Goal: Task Accomplishment & Management: Manage account settings

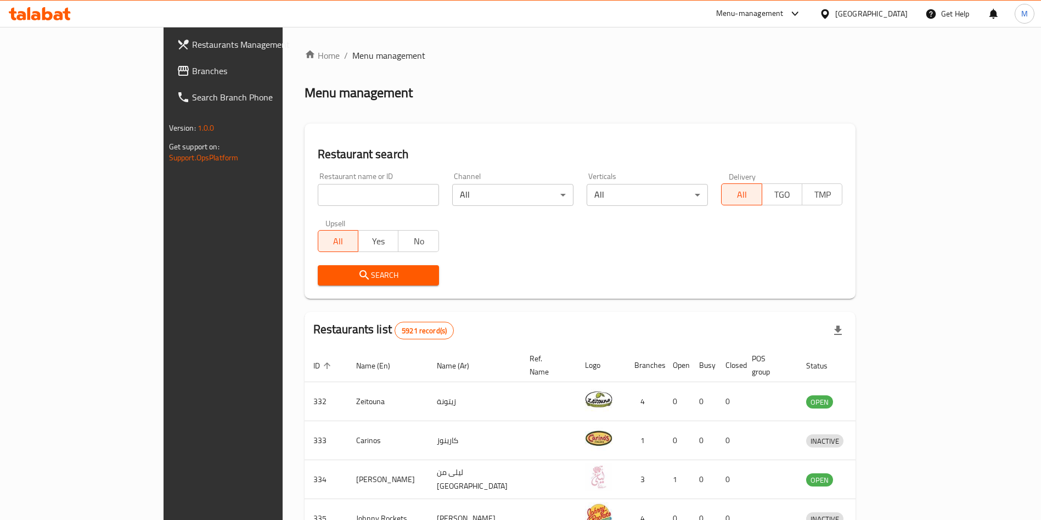
click at [318, 190] on input "search" at bounding box center [378, 195] width 121 height 22
paste input "V 60 COFFEE"
type input "V 60 COFFEE"
click button "Search" at bounding box center [378, 275] width 121 height 20
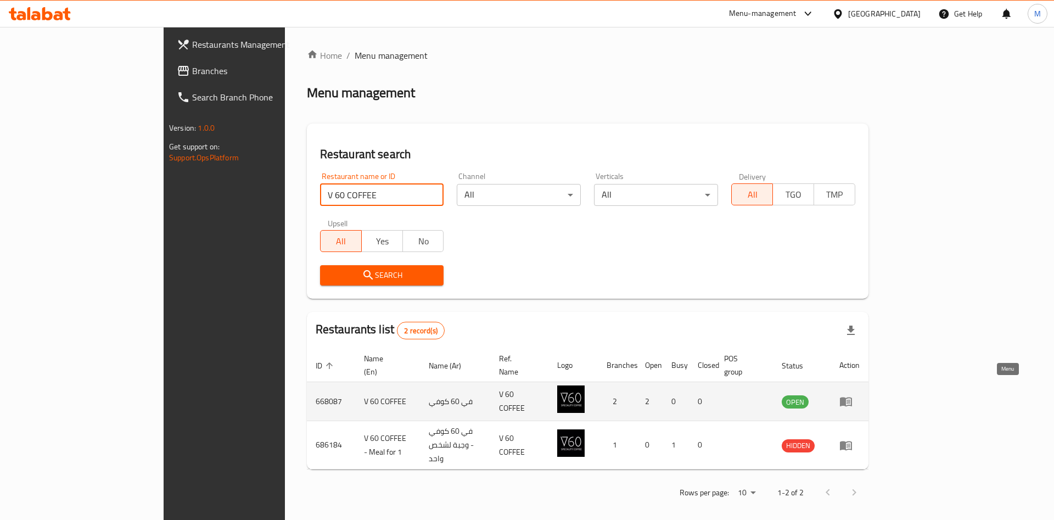
click at [859, 395] on link "enhanced table" at bounding box center [849, 401] width 20 height 13
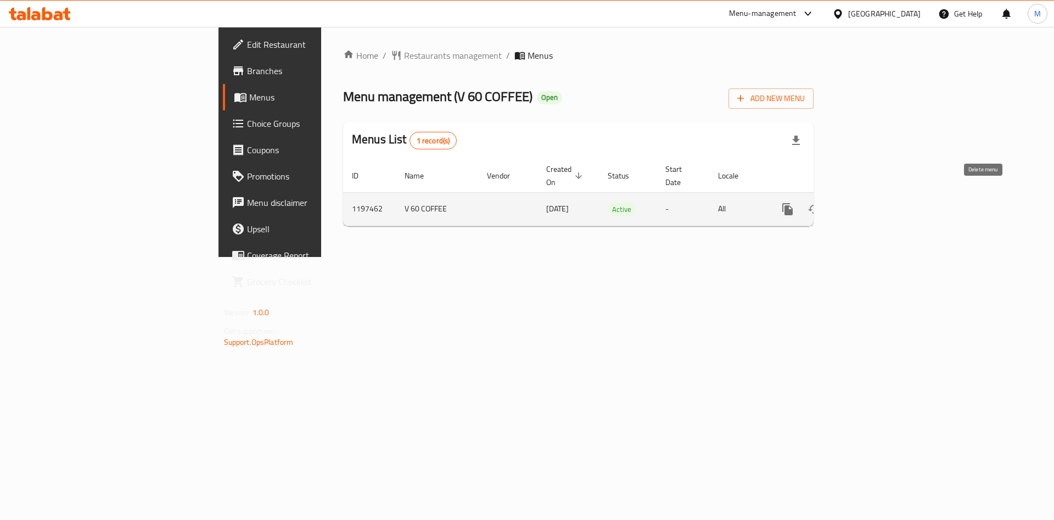
click at [853, 196] on button "enhanced table" at bounding box center [840, 209] width 26 height 26
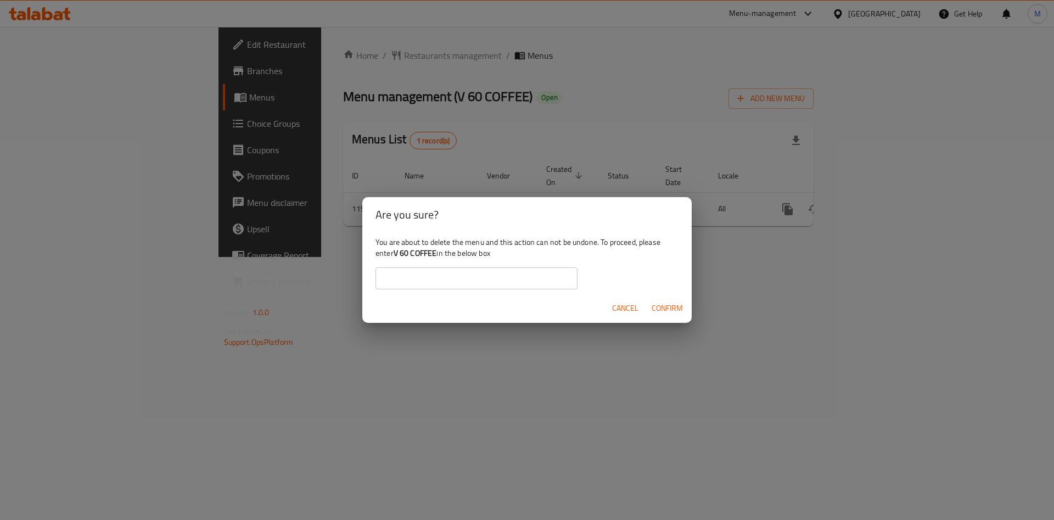
click at [624, 311] on span "Cancel" at bounding box center [625, 308] width 26 height 14
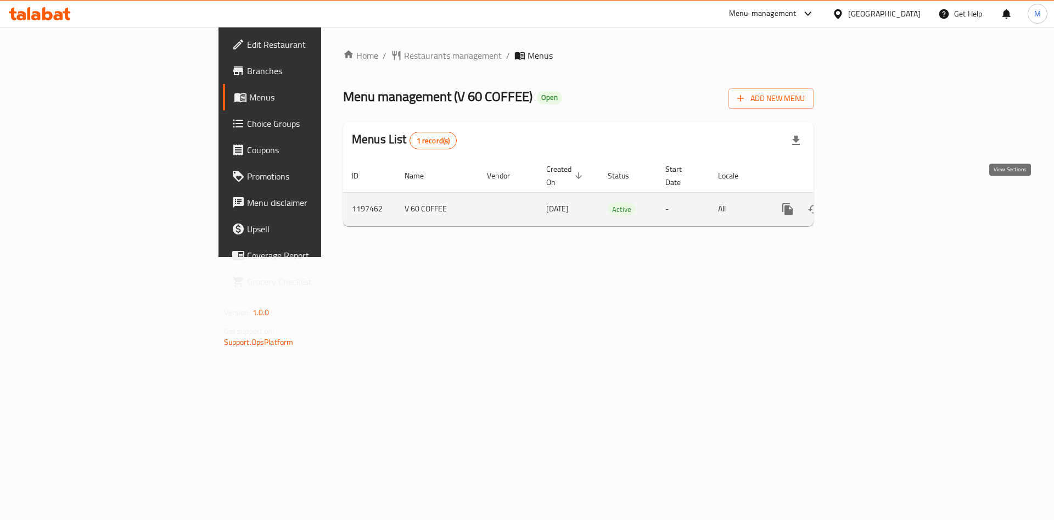
click at [880, 196] on link "enhanced table" at bounding box center [866, 209] width 26 height 26
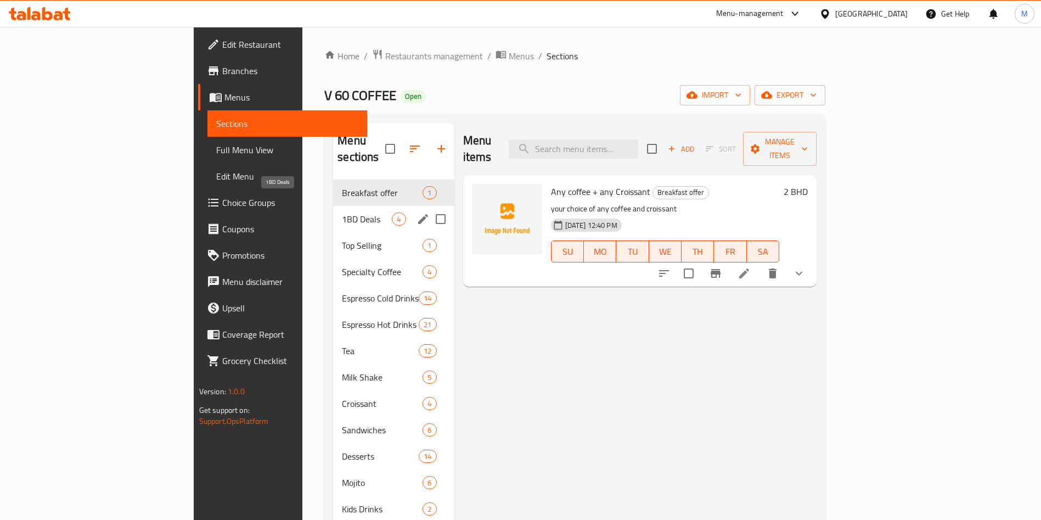
click at [342, 212] on span "1BD Deals" at bounding box center [367, 218] width 50 height 13
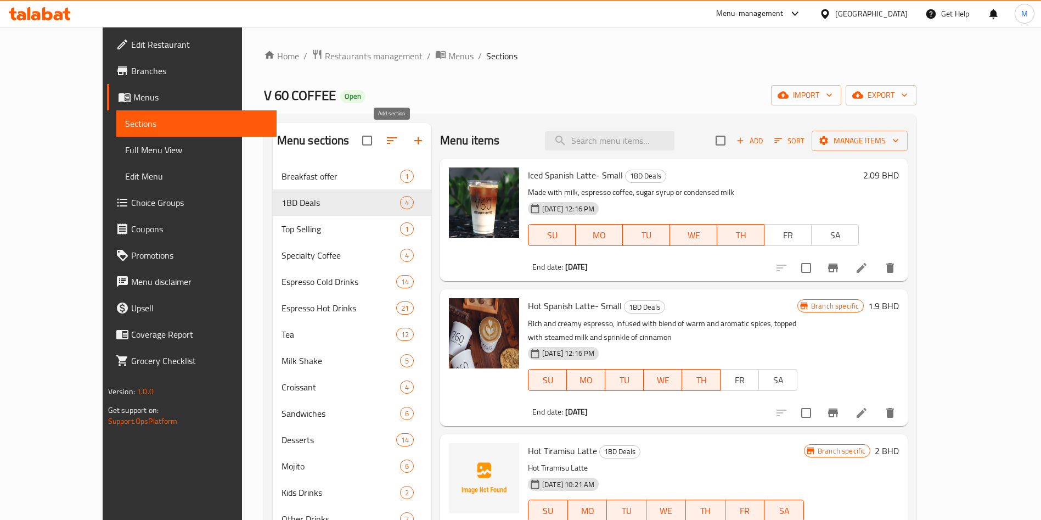
click at [414, 137] on icon "button" at bounding box center [418, 141] width 8 height 8
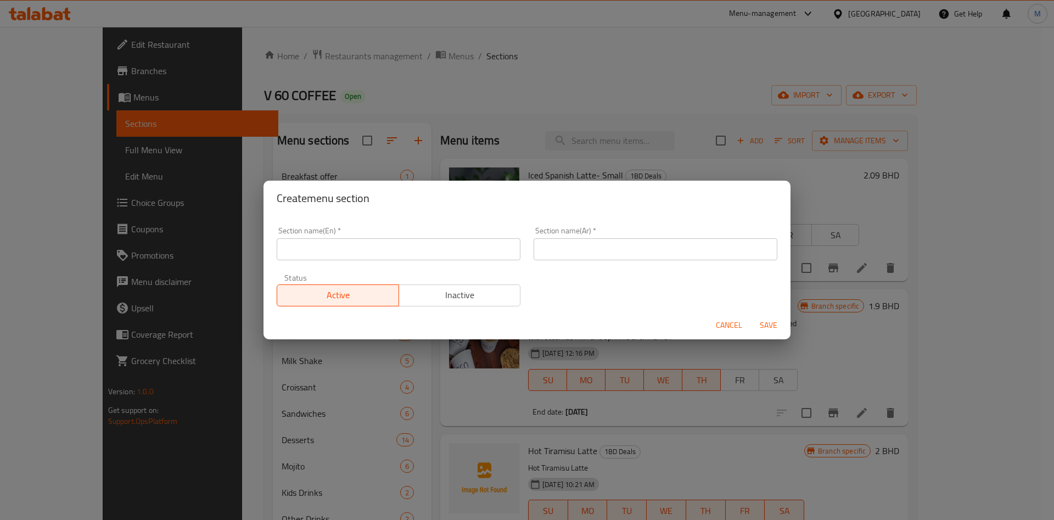
click at [324, 237] on div "Section name(En)   * Section name(En) *" at bounding box center [399, 243] width 244 height 33
click at [326, 237] on div "Section name(En)   * Section name(En) *" at bounding box center [399, 243] width 244 height 33
click at [327, 250] on input "text" at bounding box center [399, 249] width 244 height 22
type input "1 BD 1 Day"
click at [542, 253] on input "text" at bounding box center [655, 249] width 244 height 22
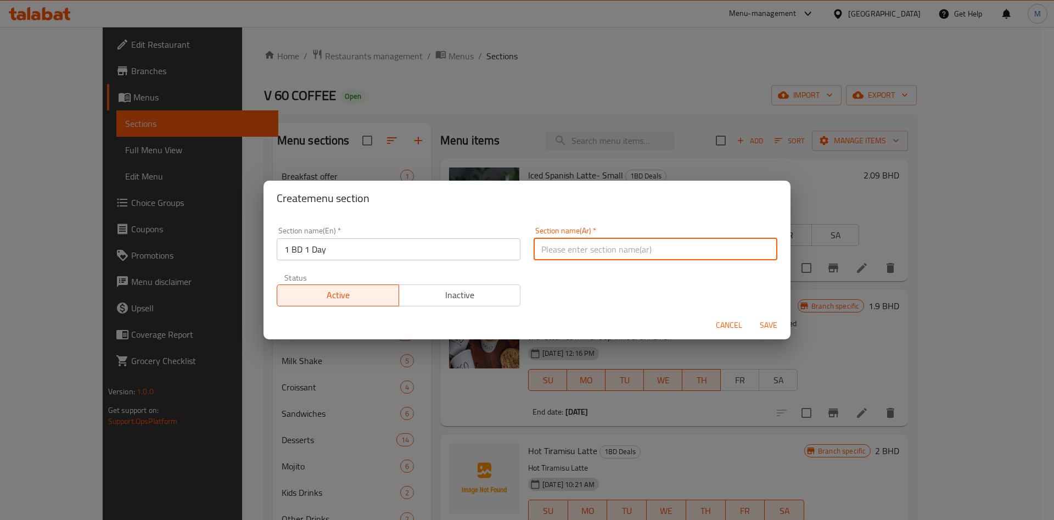
type input "دينار 1 يوم 1"
click at [769, 326] on span "Save" at bounding box center [768, 325] width 26 height 14
click at [769, 326] on div at bounding box center [527, 260] width 1054 height 520
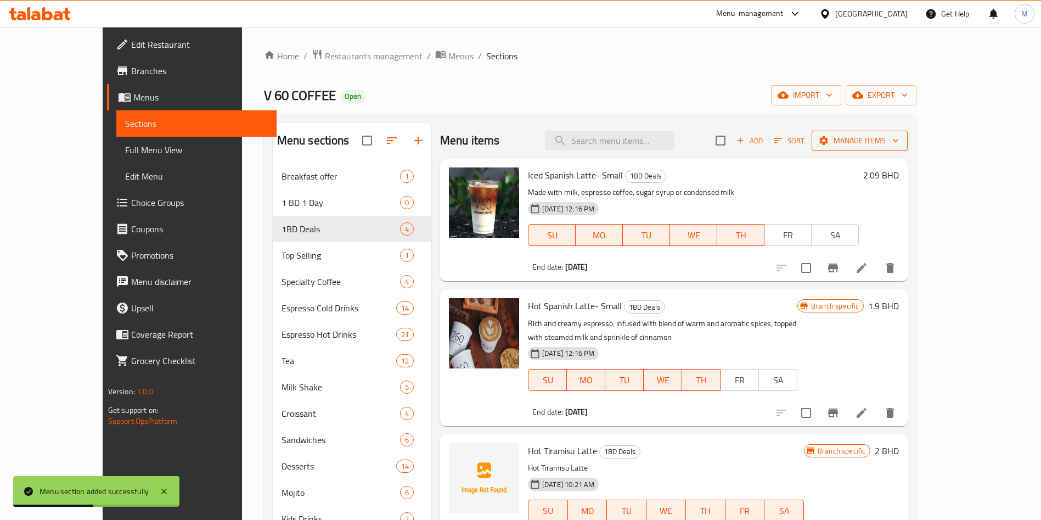
click at [899, 143] on span "Manage items" at bounding box center [860, 141] width 78 height 14
click at [899, 145] on span "Manage items" at bounding box center [860, 141] width 78 height 14
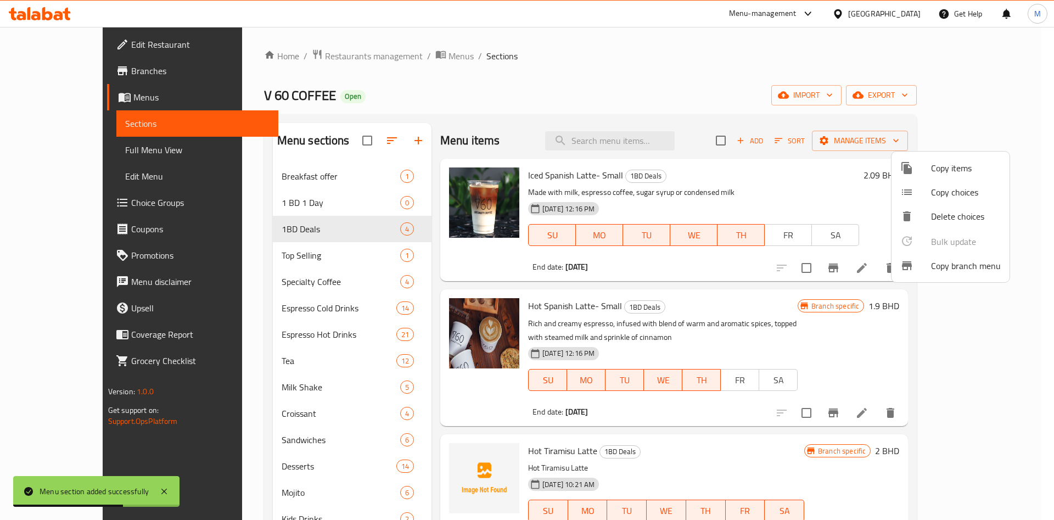
click at [961, 177] on li "Copy items" at bounding box center [950, 168] width 118 height 24
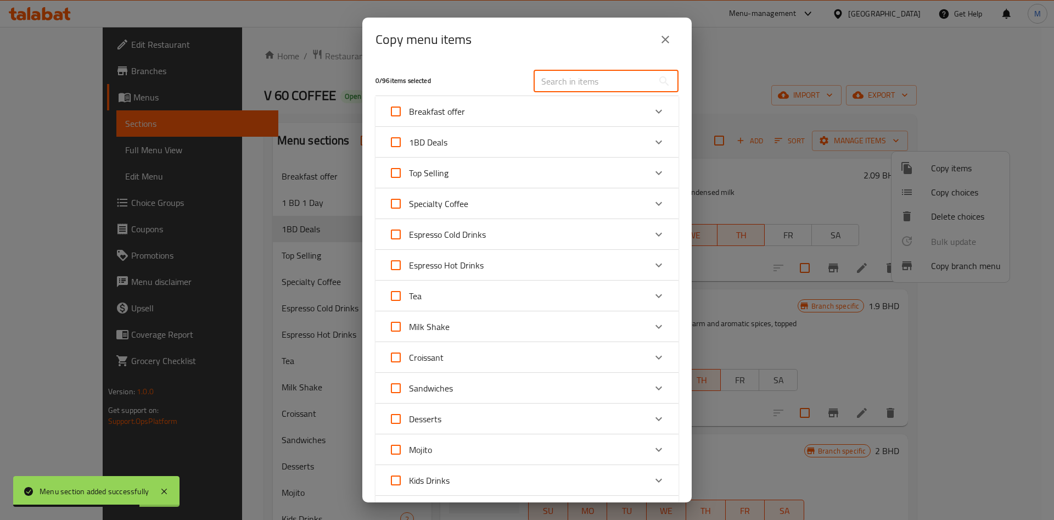
click at [566, 79] on input "text" at bounding box center [593, 81] width 120 height 22
paste input "Blueberry cheesecake"
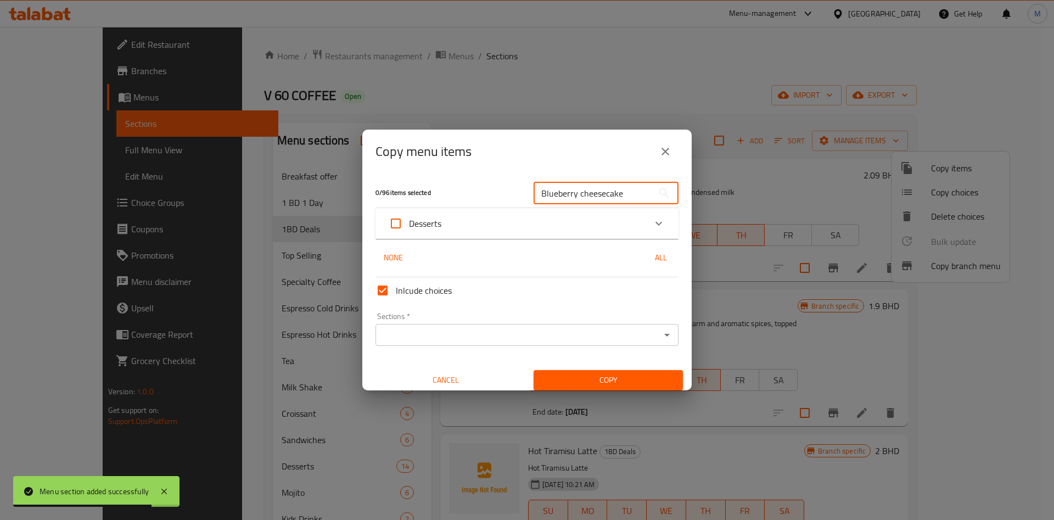
type input "Blueberry cheesecake"
click at [553, 230] on div "Desserts" at bounding box center [517, 223] width 257 height 26
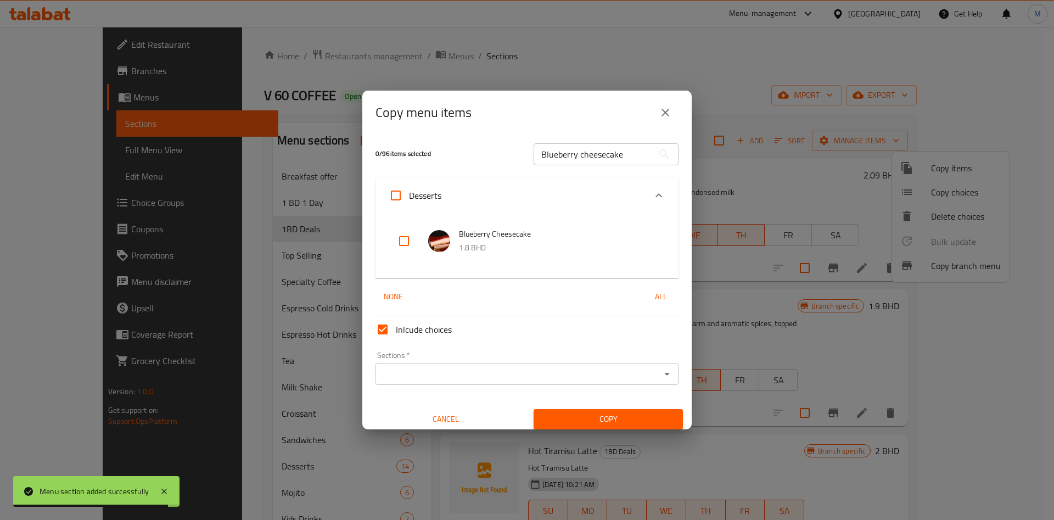
click at [404, 240] on input "checkbox" at bounding box center [404, 241] width 26 height 26
click at [406, 254] on li "Blueberry Cheesecake 1.8 BHD" at bounding box center [527, 241] width 277 height 38
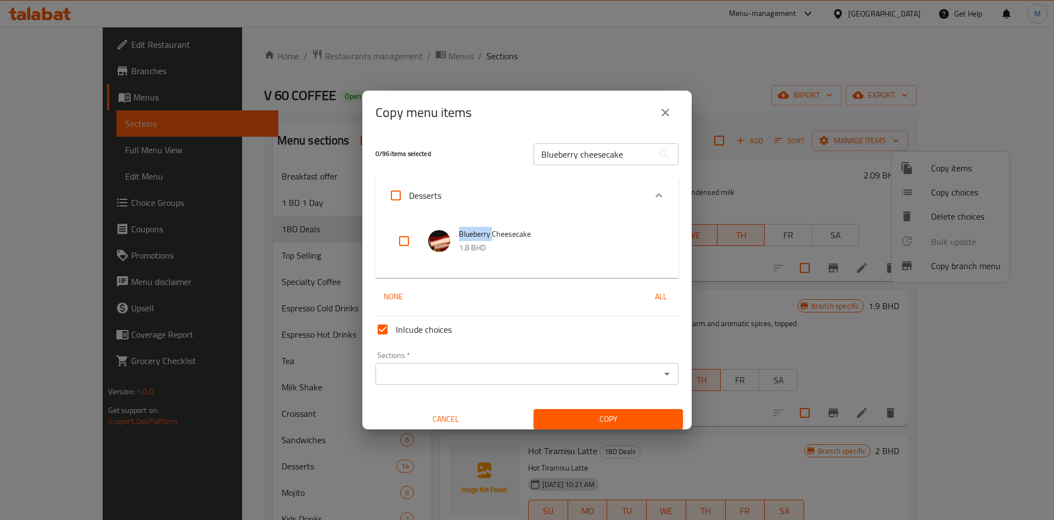
click at [406, 241] on input "checkbox" at bounding box center [404, 241] width 26 height 26
checkbox input "true"
click at [450, 379] on input "Sections   *" at bounding box center [518, 373] width 278 height 15
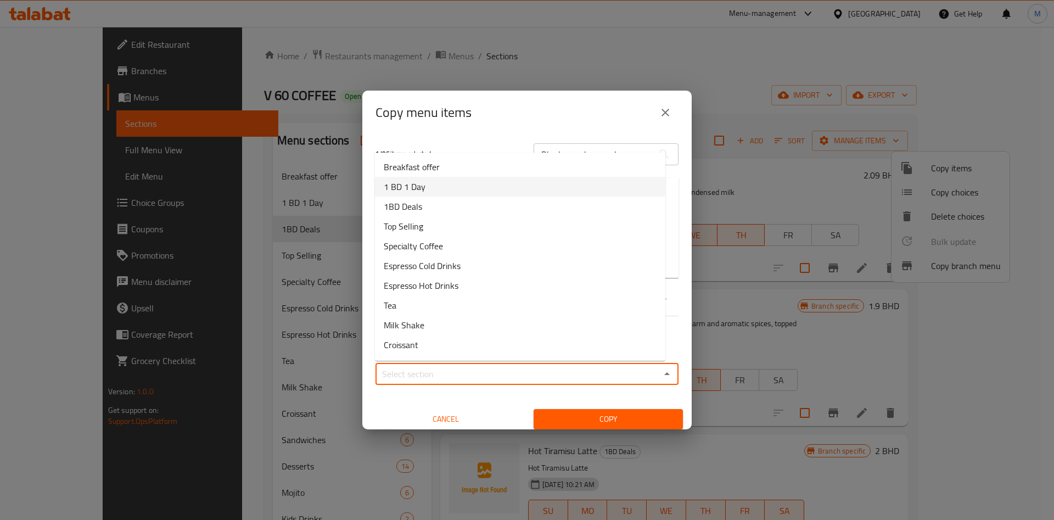
click at [431, 189] on li "1 BD 1 Day" at bounding box center [520, 187] width 290 height 20
type input "1 BD 1 Day"
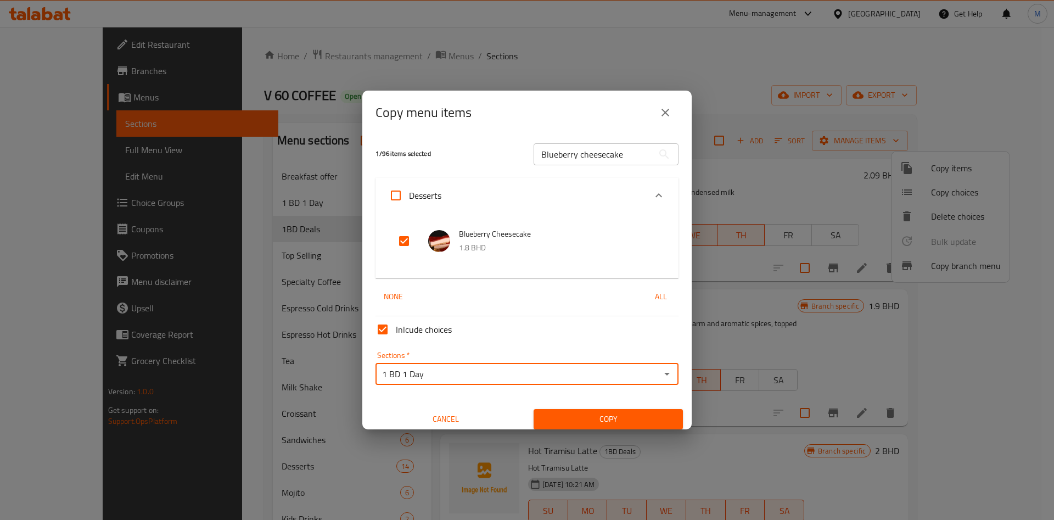
click at [608, 419] on span "Copy" at bounding box center [608, 419] width 132 height 14
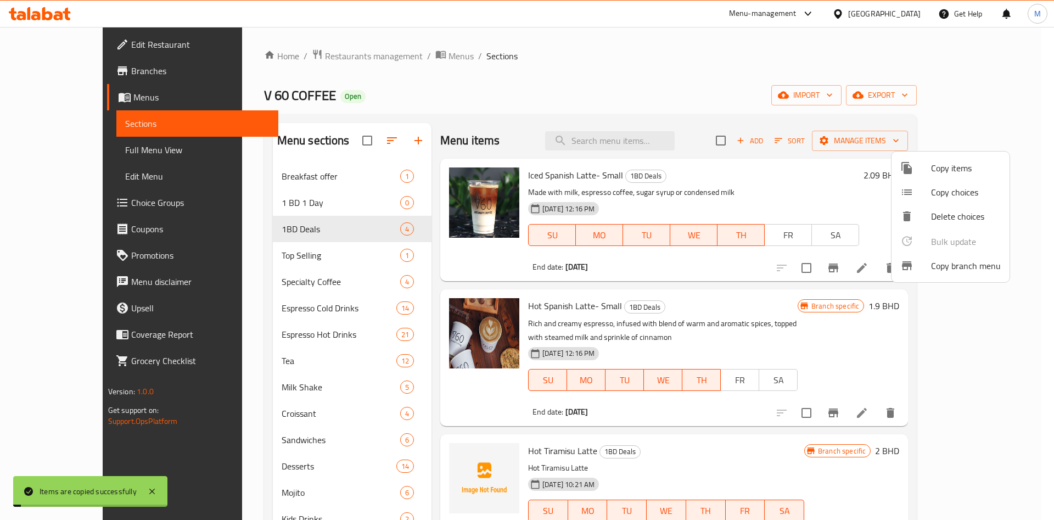
click at [266, 274] on div at bounding box center [527, 260] width 1054 height 520
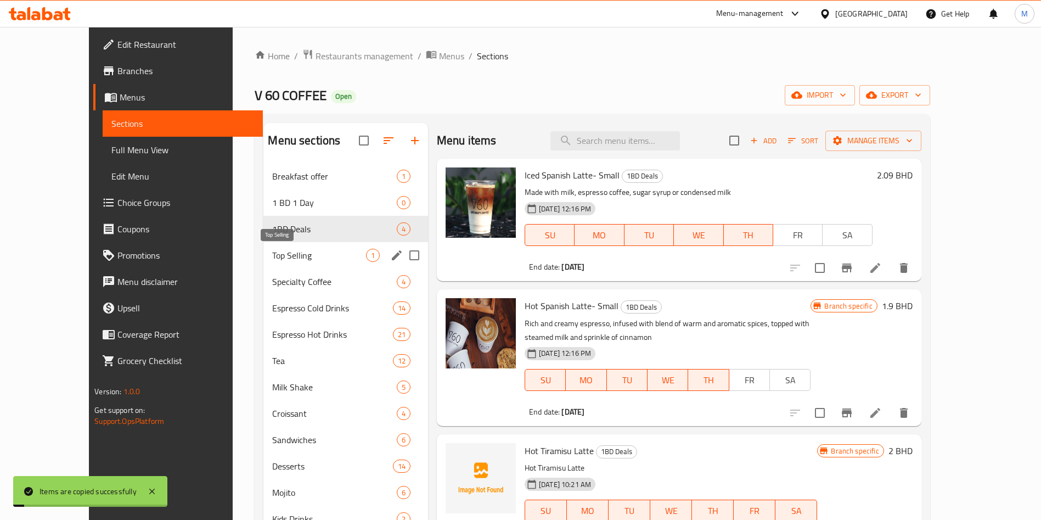
click at [272, 253] on span "Top Selling" at bounding box center [318, 255] width 93 height 13
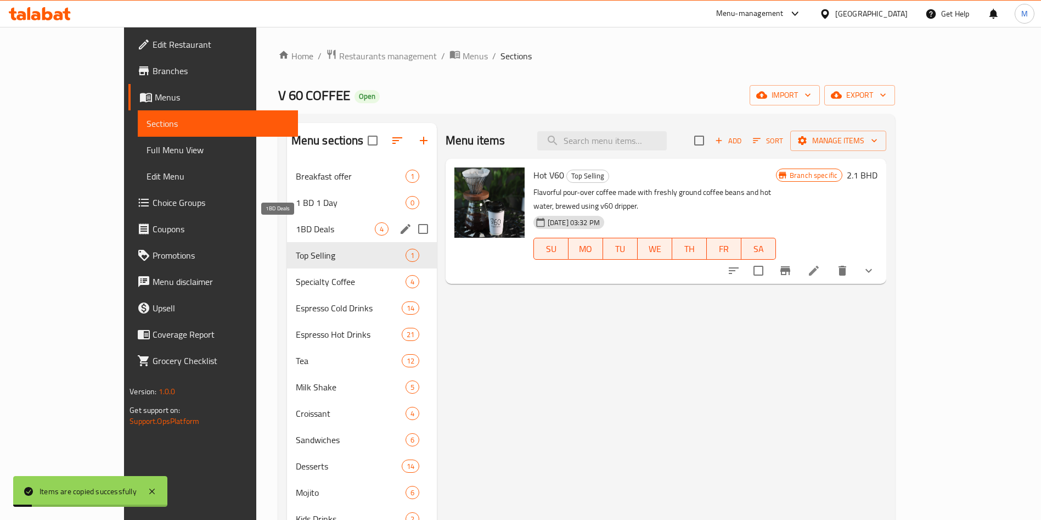
click at [296, 228] on span "1BD Deals" at bounding box center [335, 228] width 79 height 13
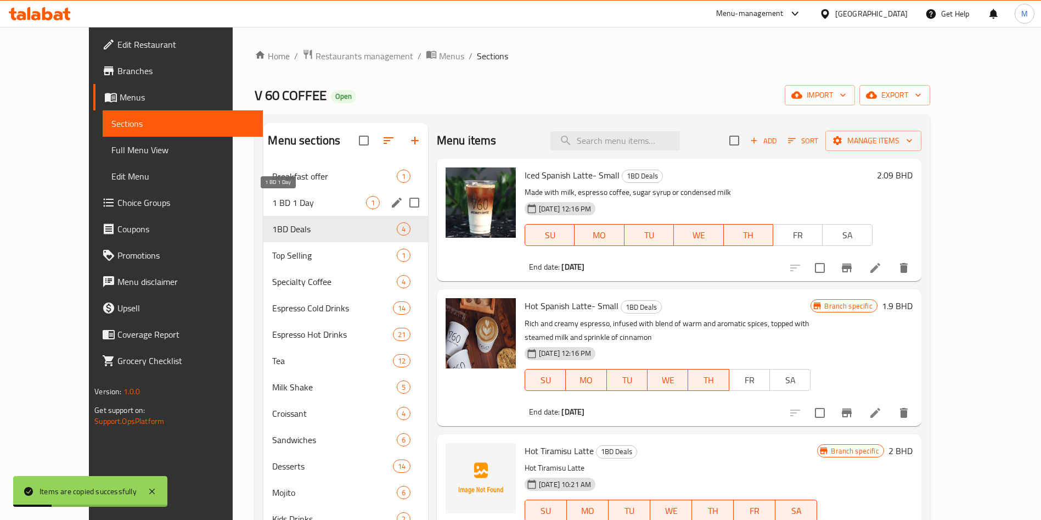
click at [272, 201] on span "1 BD 1 Day" at bounding box center [318, 202] width 93 height 13
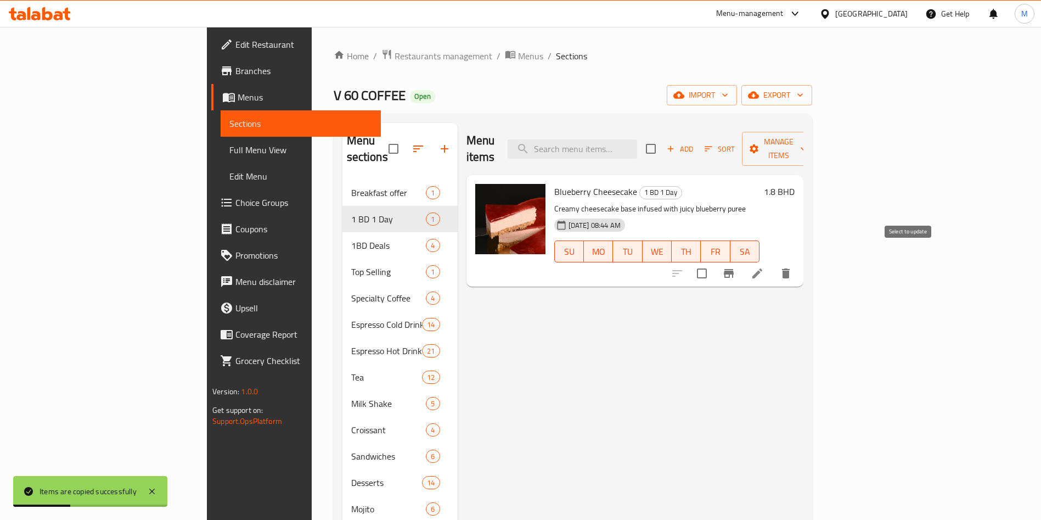
click at [714, 262] on input "checkbox" at bounding box center [701, 273] width 23 height 23
checkbox input "true"
click at [807, 142] on span "Manage items" at bounding box center [779, 148] width 56 height 27
click at [807, 136] on span "Manage items" at bounding box center [779, 148] width 56 height 27
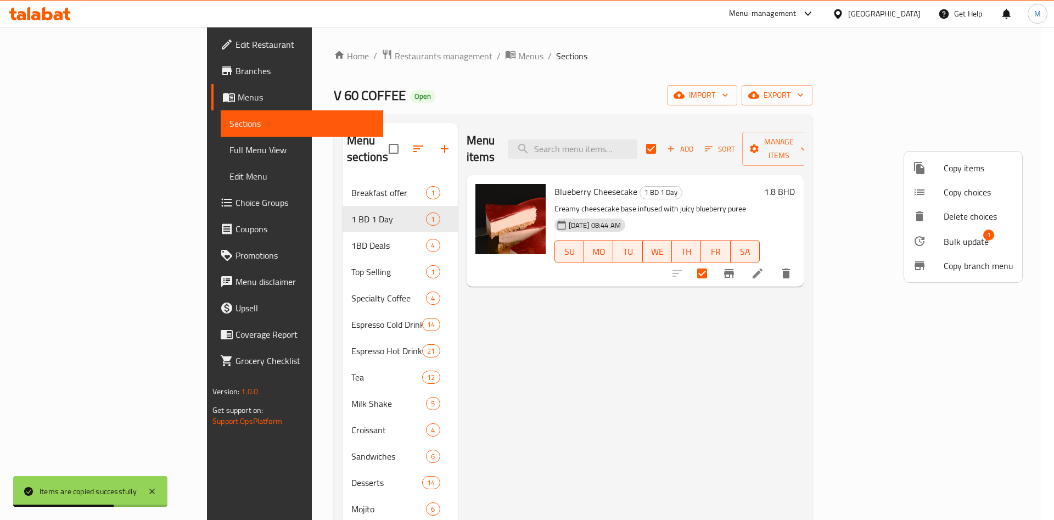
click at [969, 239] on span "Bulk update" at bounding box center [965, 241] width 45 height 13
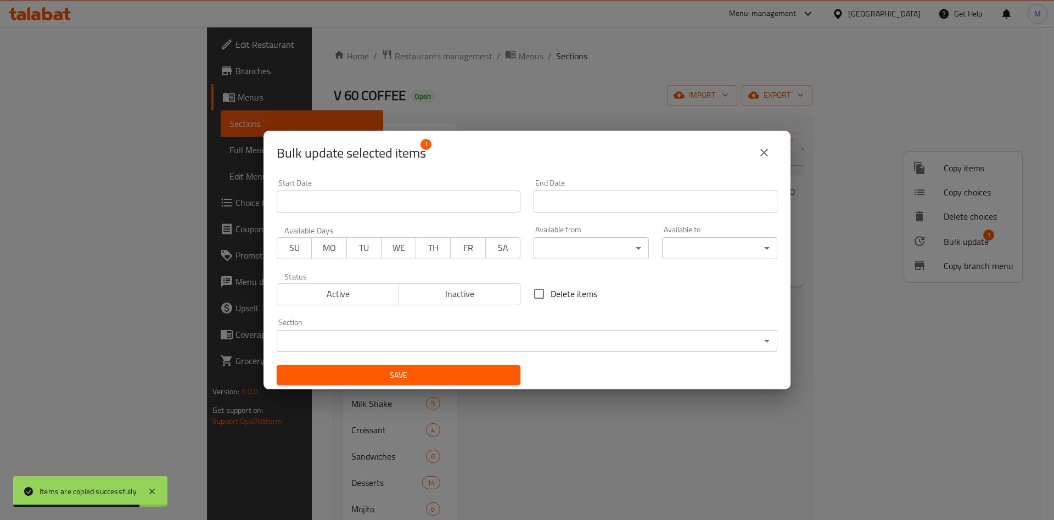
click at [388, 245] on span "WE" at bounding box center [399, 248] width 26 height 16
click at [356, 300] on span "Active" at bounding box center [338, 294] width 113 height 16
click at [367, 286] on span "Active" at bounding box center [338, 294] width 113 height 16
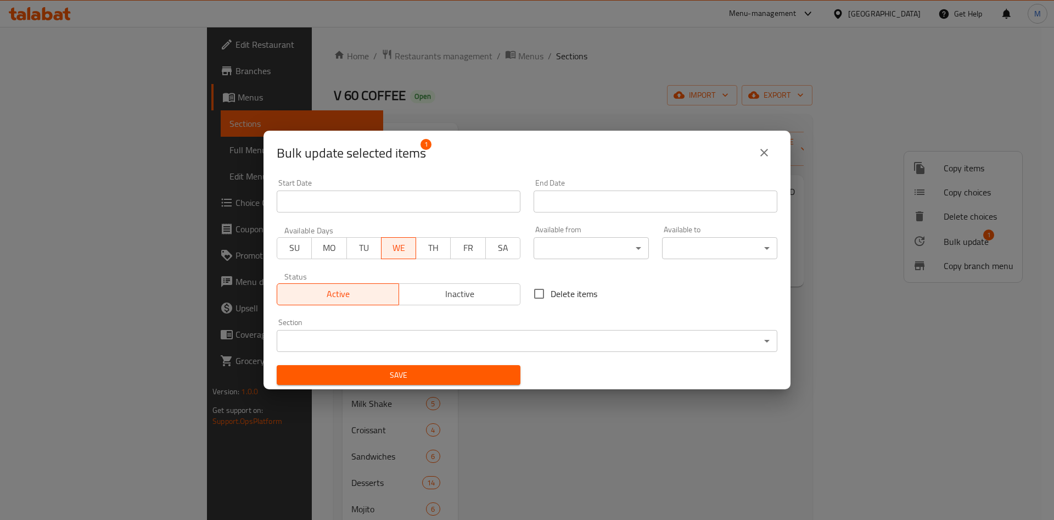
click at [554, 206] on input "Start Date" at bounding box center [655, 201] width 244 height 22
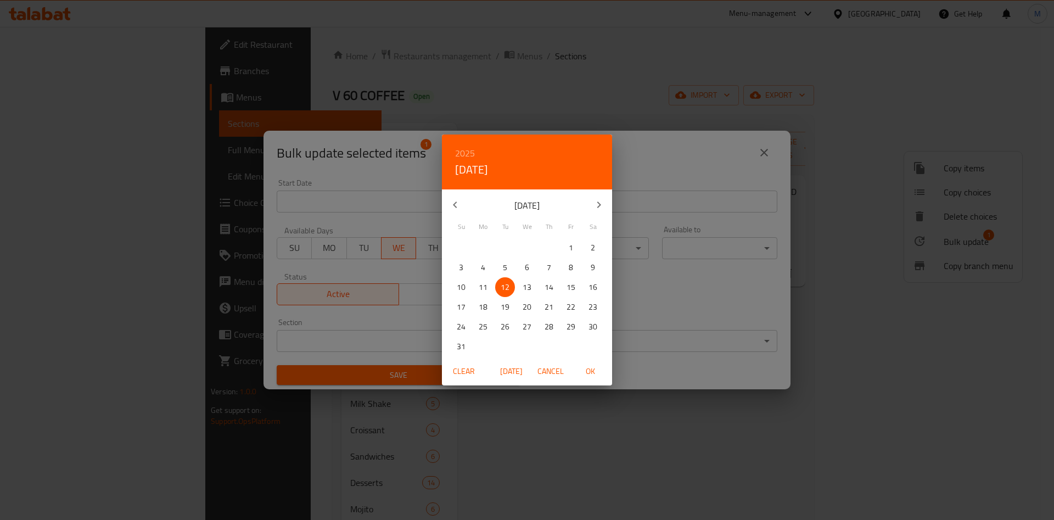
click at [530, 289] on p "13" at bounding box center [527, 287] width 9 height 14
click at [593, 370] on span "OK" at bounding box center [590, 371] width 26 height 14
type input "[DATE]"
click at [593, 370] on span "OK" at bounding box center [590, 371] width 26 height 14
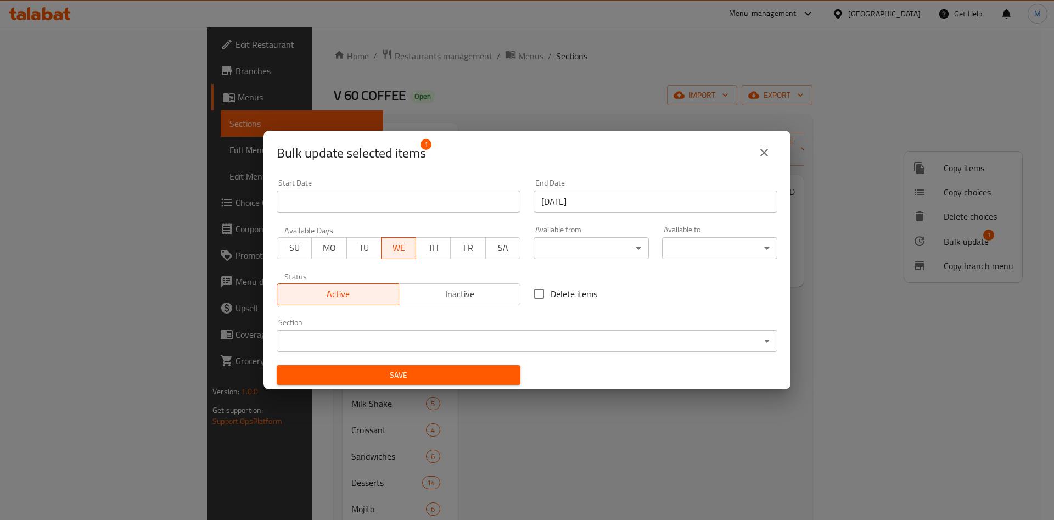
click at [454, 386] on div "Save" at bounding box center [398, 374] width 257 height 33
click at [453, 379] on span "Save" at bounding box center [398, 375] width 226 height 14
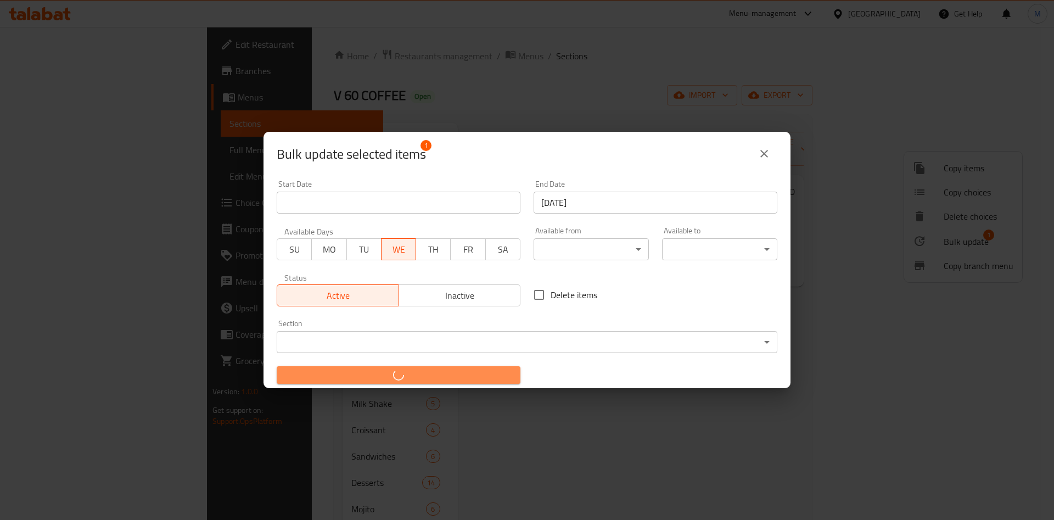
click at [453, 379] on span "button" at bounding box center [398, 374] width 226 height 11
checkbox input "false"
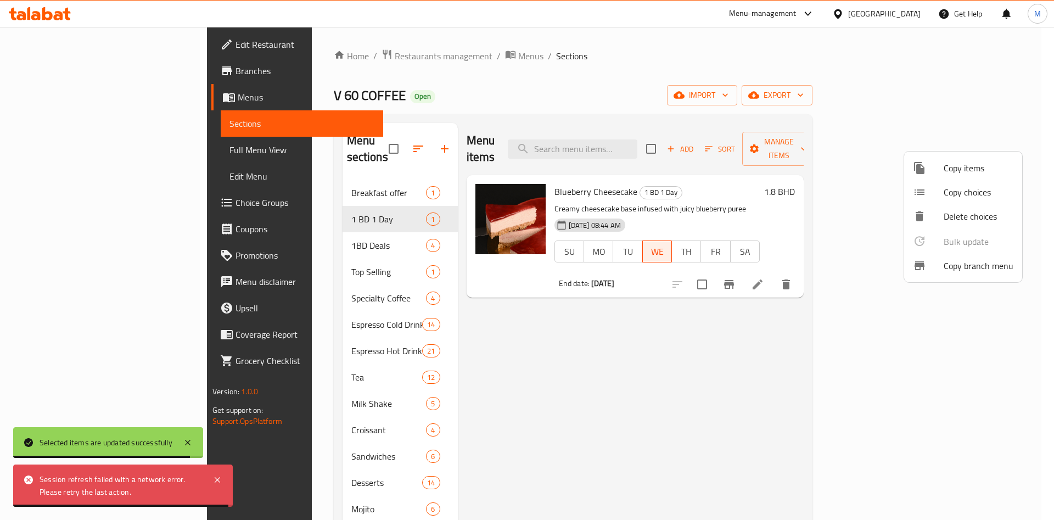
click at [557, 423] on div at bounding box center [527, 260] width 1054 height 520
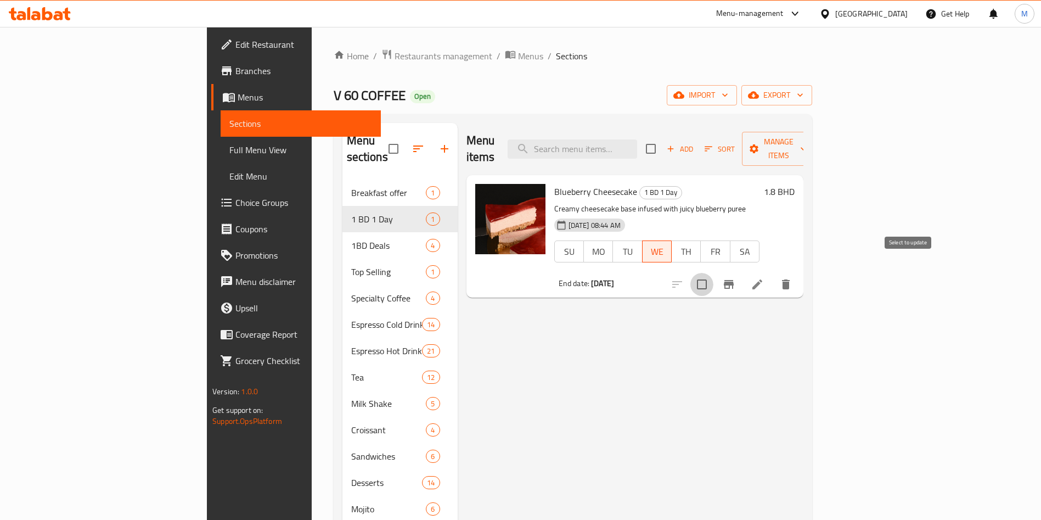
click at [714, 274] on input "checkbox" at bounding box center [701, 284] width 23 height 23
checkbox input "true"
click at [807, 146] on span "Manage items" at bounding box center [779, 148] width 56 height 27
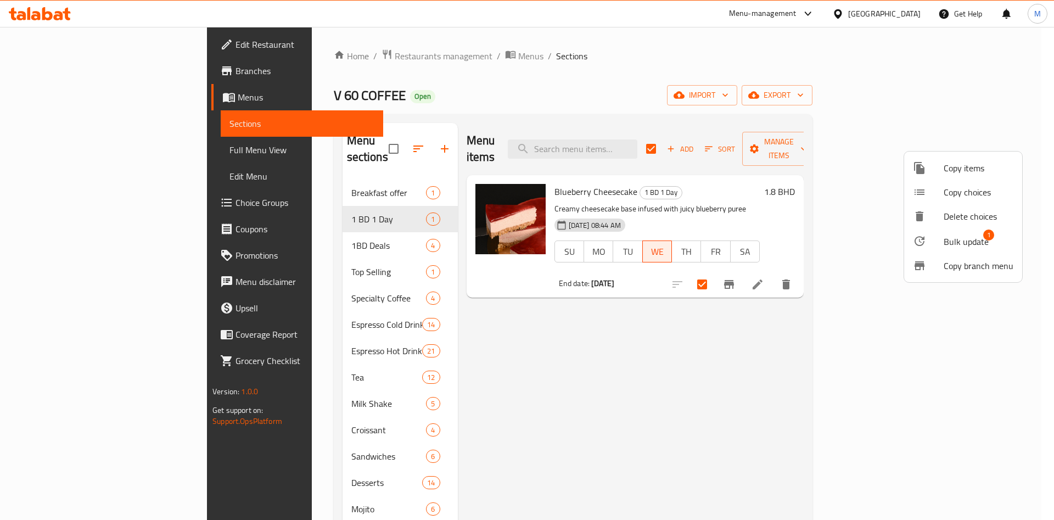
click at [941, 240] on div at bounding box center [928, 240] width 31 height 13
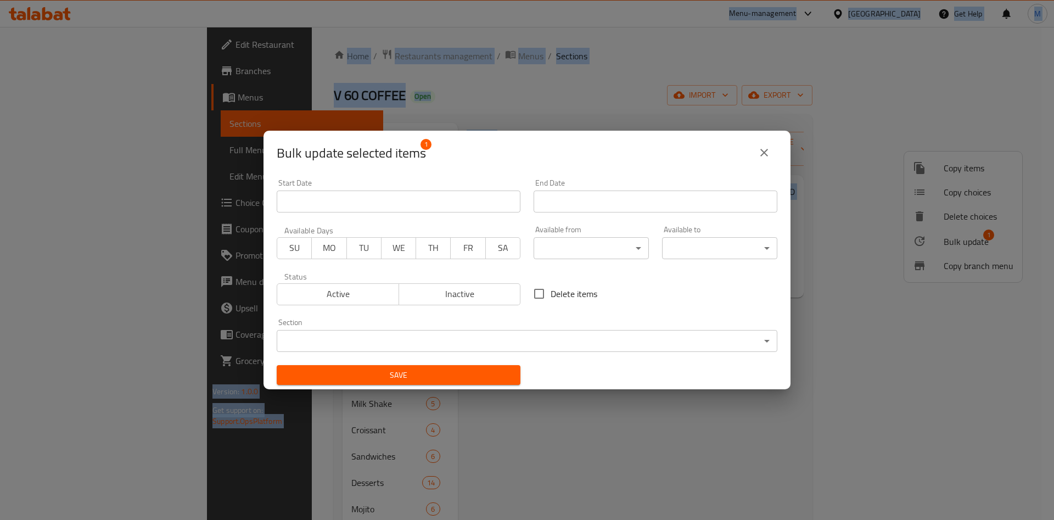
click at [334, 292] on span "Active" at bounding box center [338, 294] width 113 height 16
click at [351, 297] on span "Active" at bounding box center [338, 294] width 113 height 16
click at [400, 243] on span "WE" at bounding box center [399, 248] width 26 height 16
click at [588, 189] on div "End Date End Date" at bounding box center [655, 195] width 244 height 33
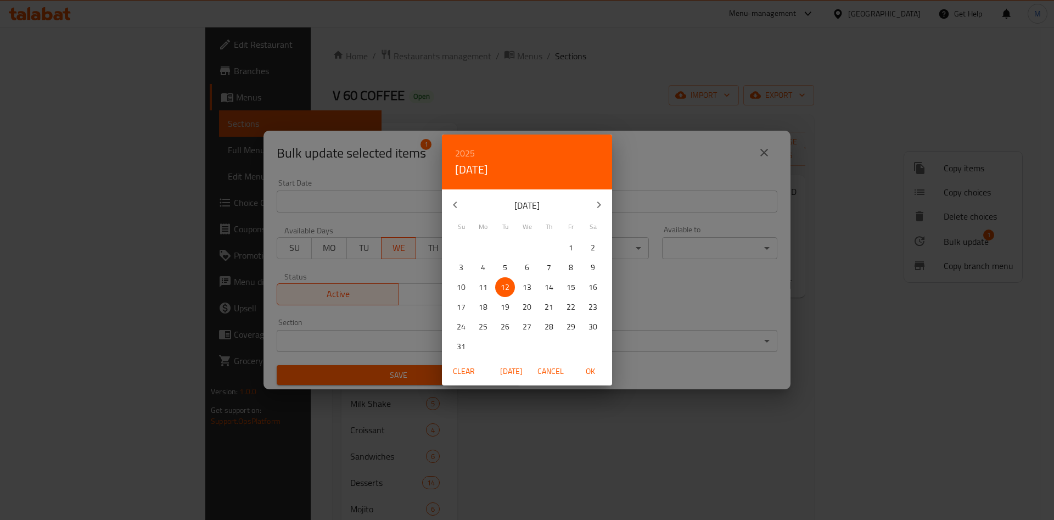
click at [524, 289] on p "13" at bounding box center [527, 287] width 9 height 14
click at [587, 366] on span "OK" at bounding box center [590, 371] width 26 height 14
type input "[DATE]"
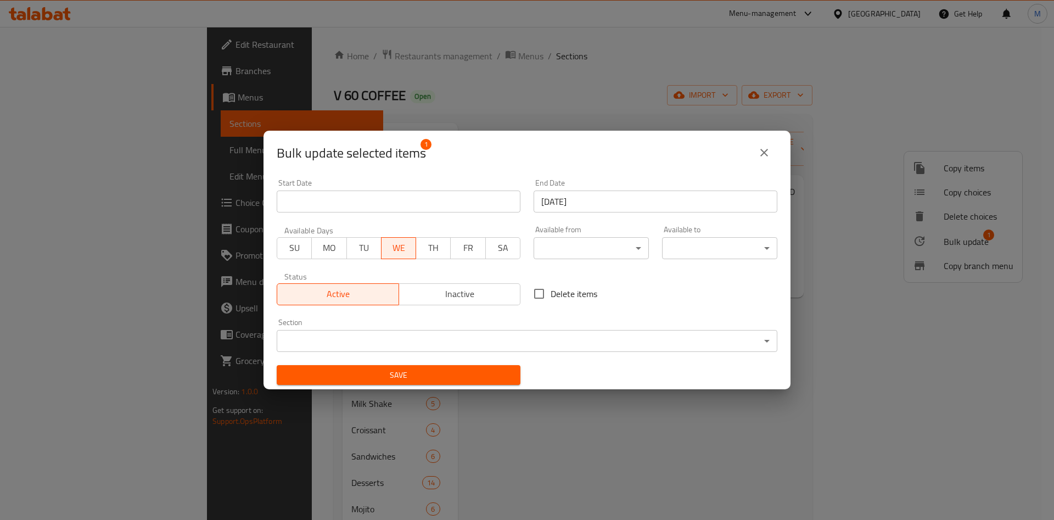
click at [469, 377] on span "Save" at bounding box center [398, 375] width 226 height 14
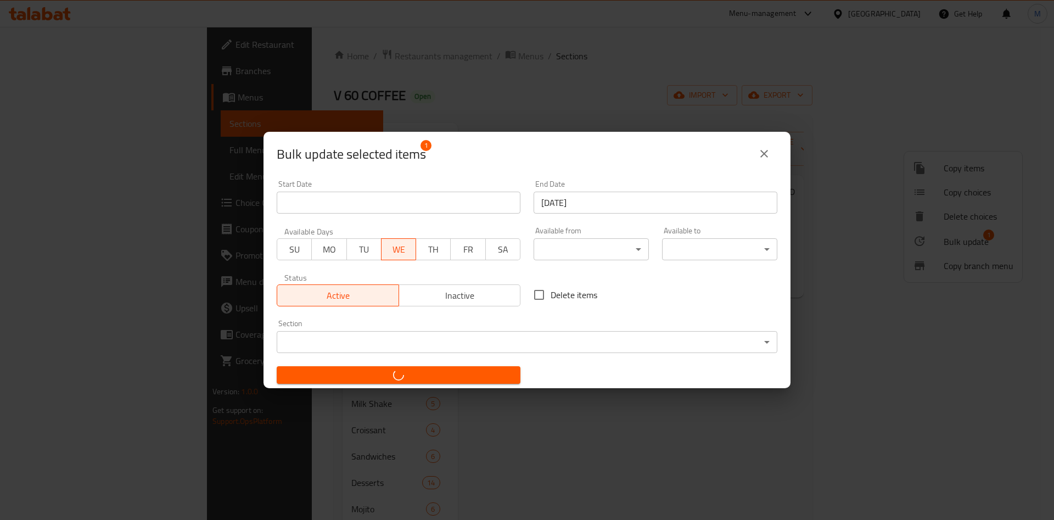
checkbox input "false"
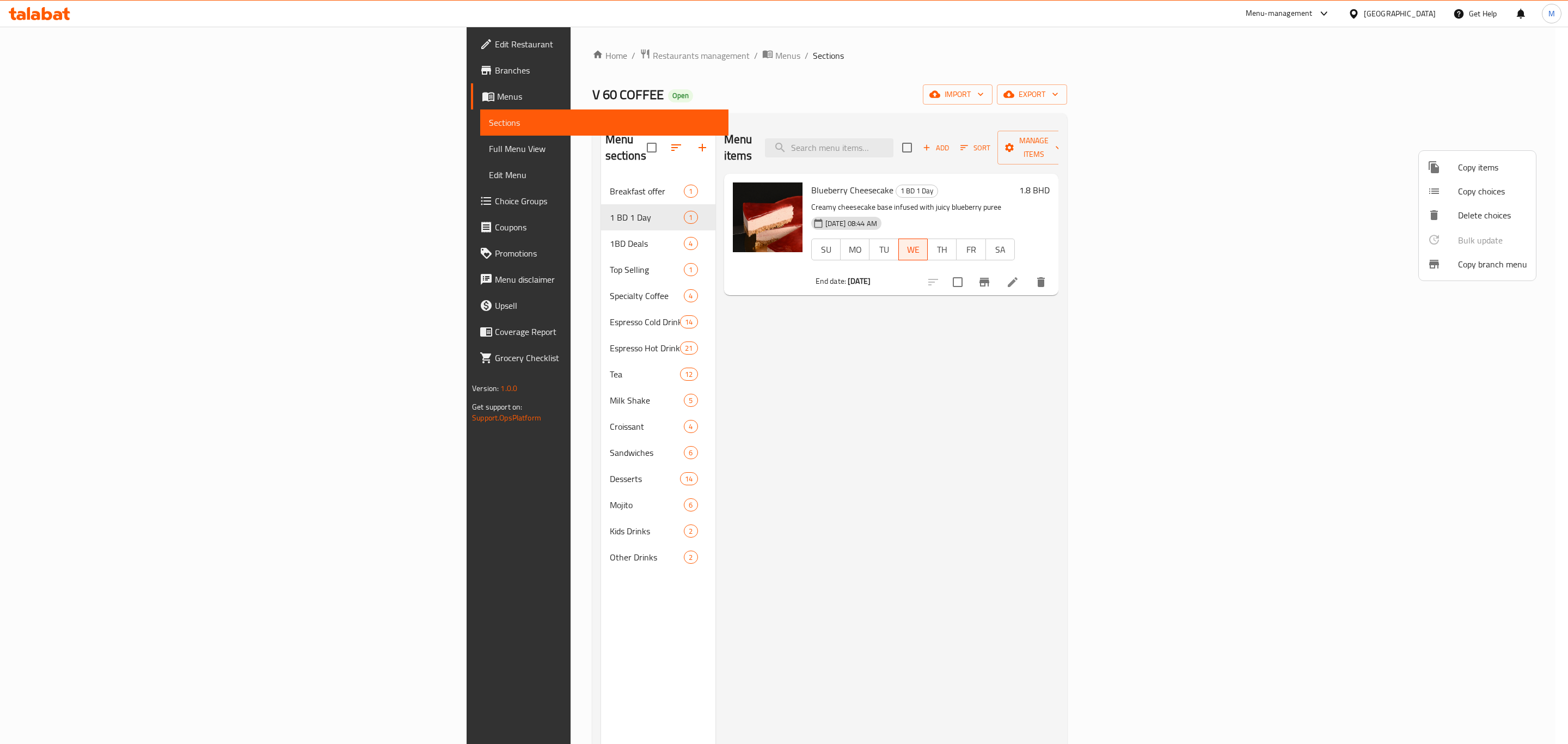
click at [38, 69] on div at bounding box center [784, 372] width 1568 height 744
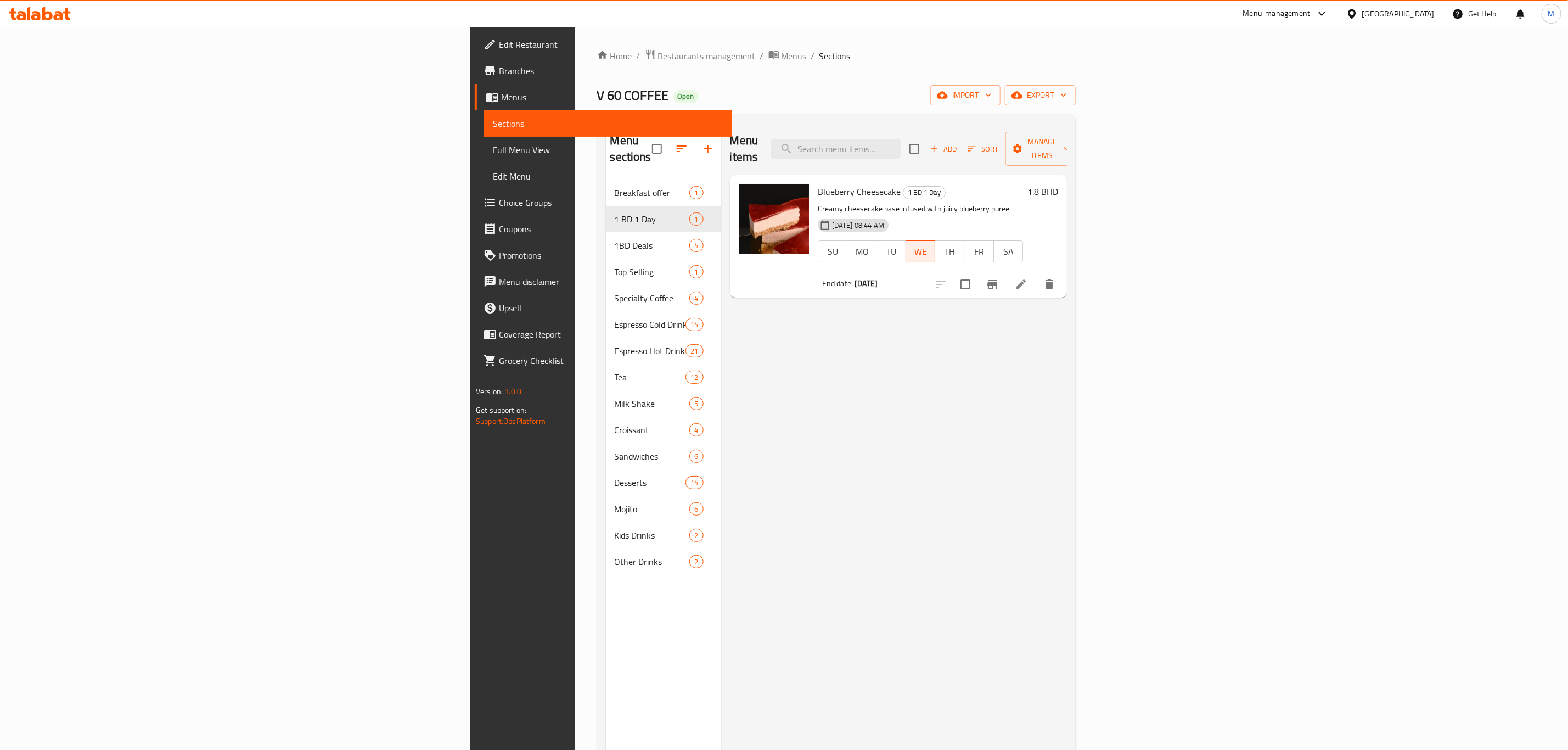
click at [499, 70] on span "Branches" at bounding box center [611, 70] width 224 height 13
